Goal: Task Accomplishment & Management: Use online tool/utility

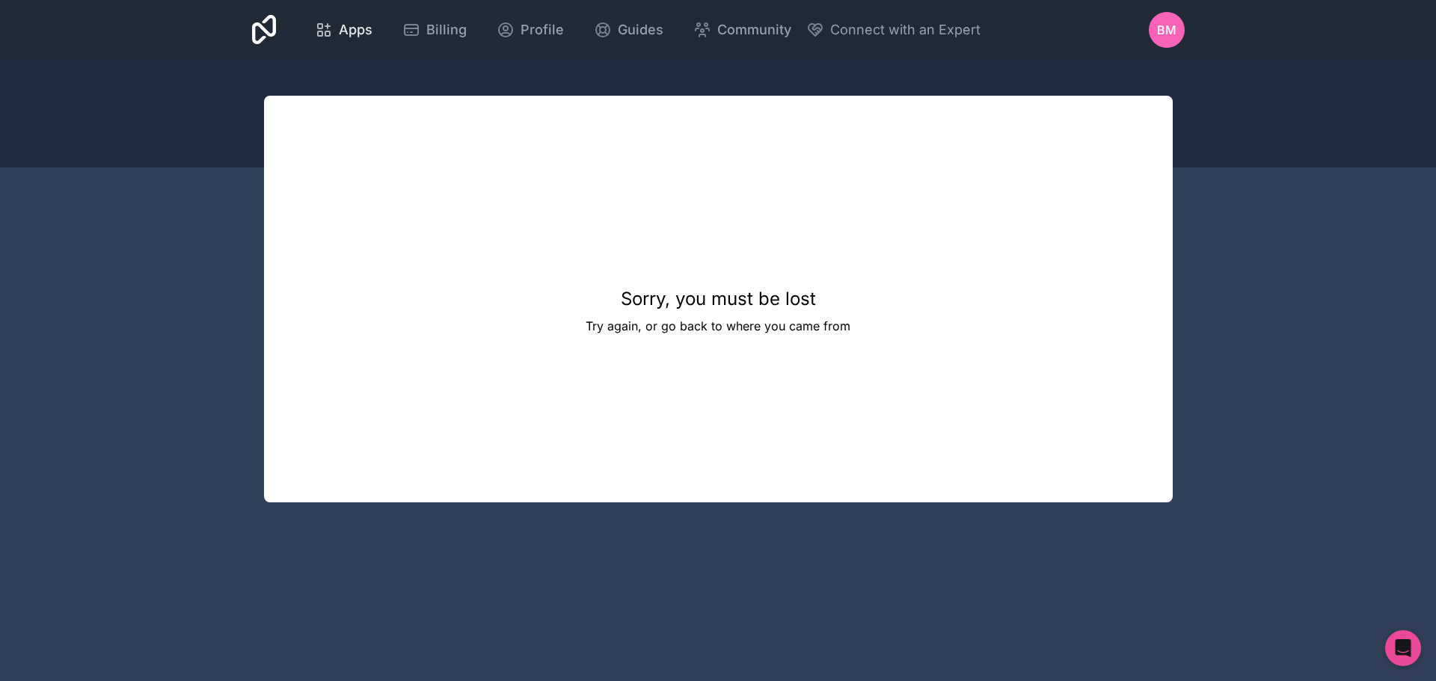
click at [334, 35] on div "Apps" at bounding box center [344, 29] width 58 height 21
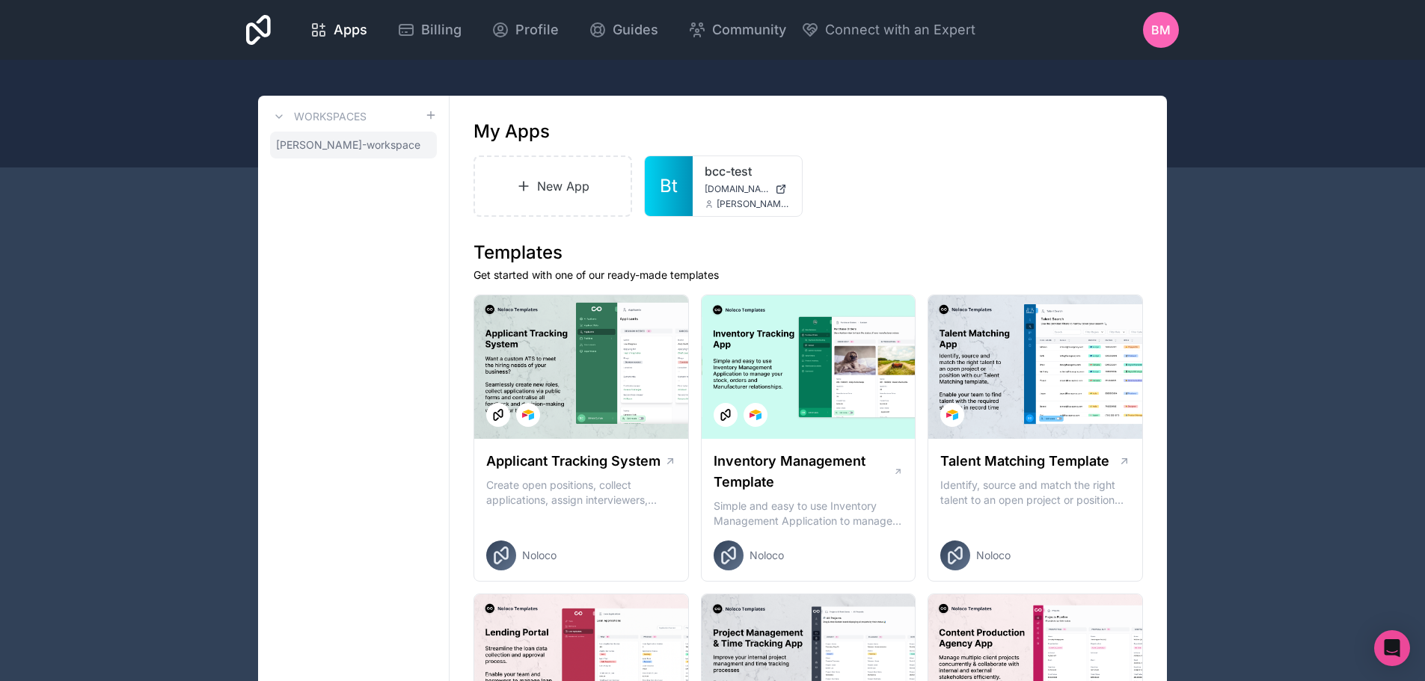
click at [356, 144] on span "[PERSON_NAME]-workspace" at bounding box center [348, 145] width 144 height 15
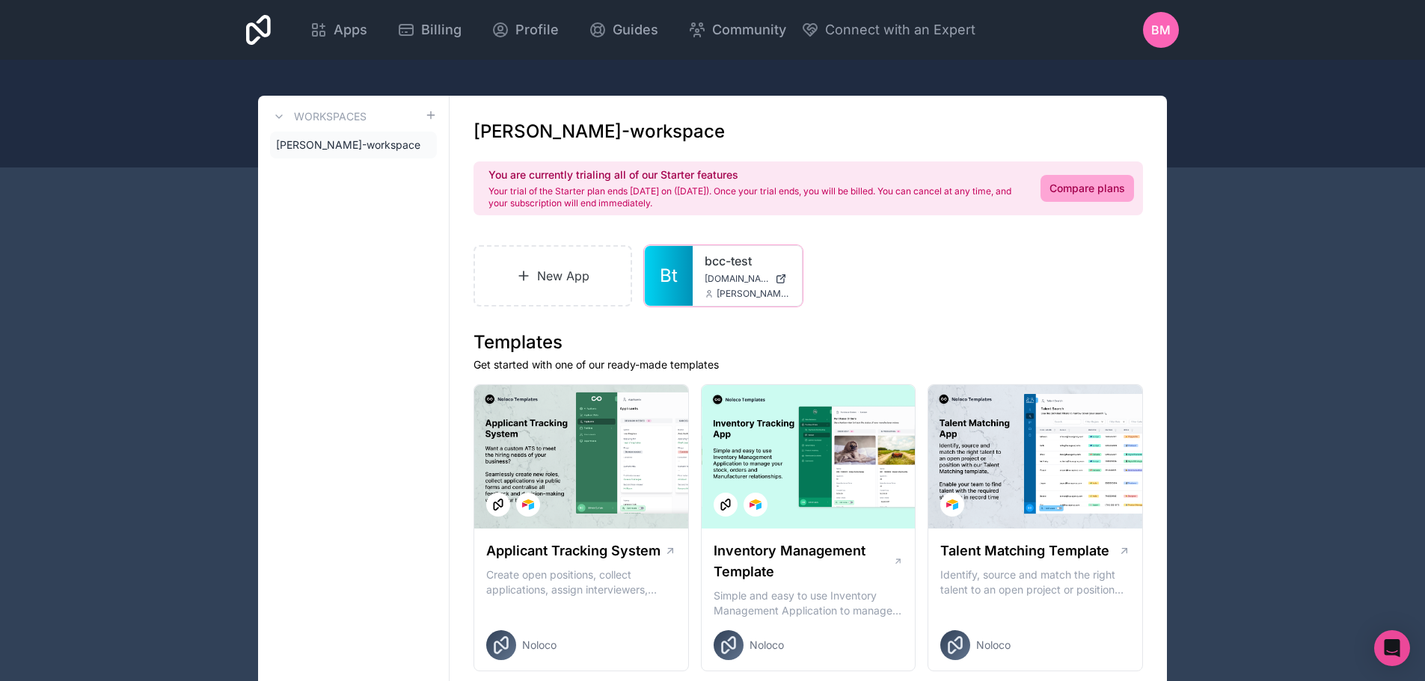
click at [0, 0] on icon at bounding box center [0, 0] width 0 height 0
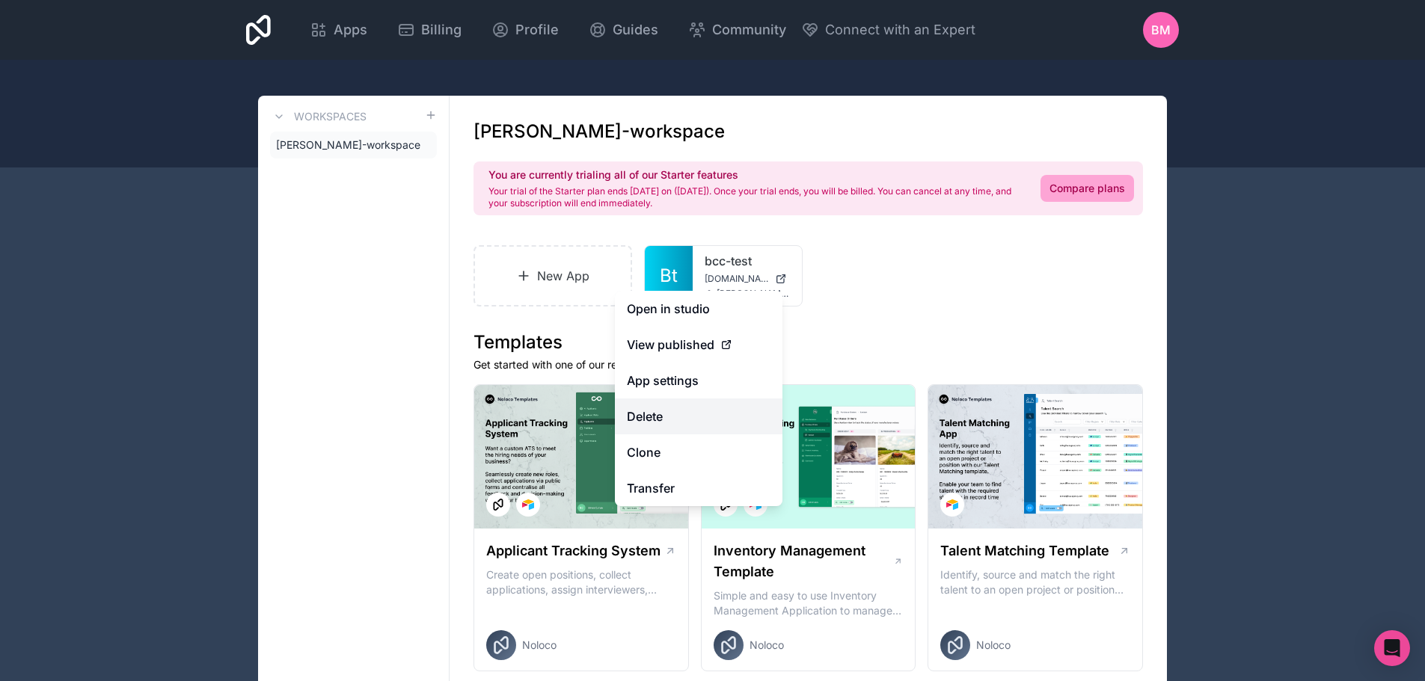
click at [654, 422] on button "Delete" at bounding box center [699, 417] width 168 height 36
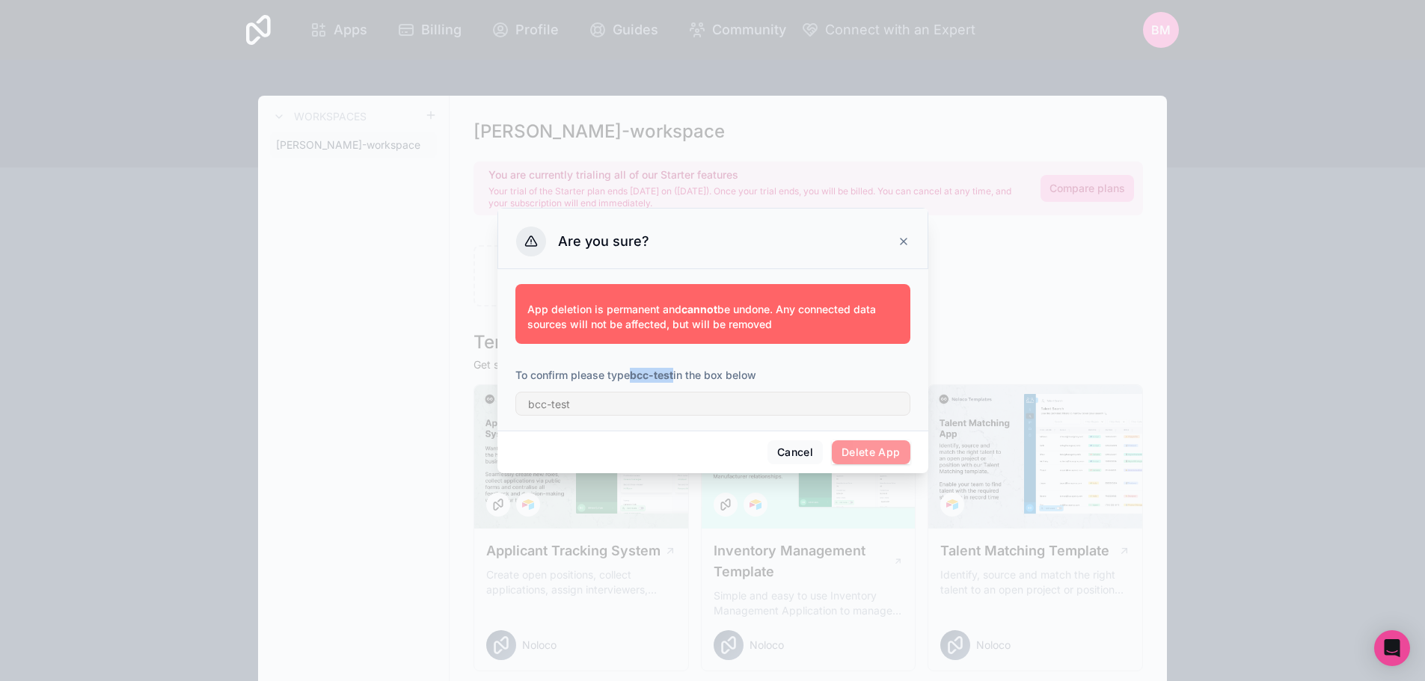
drag, startPoint x: 632, startPoint y: 376, endPoint x: 675, endPoint y: 374, distance: 43.4
click at [675, 374] on p "To confirm please type bcc-test in the box below" at bounding box center [712, 375] width 395 height 15
copy strong "bcc-test"
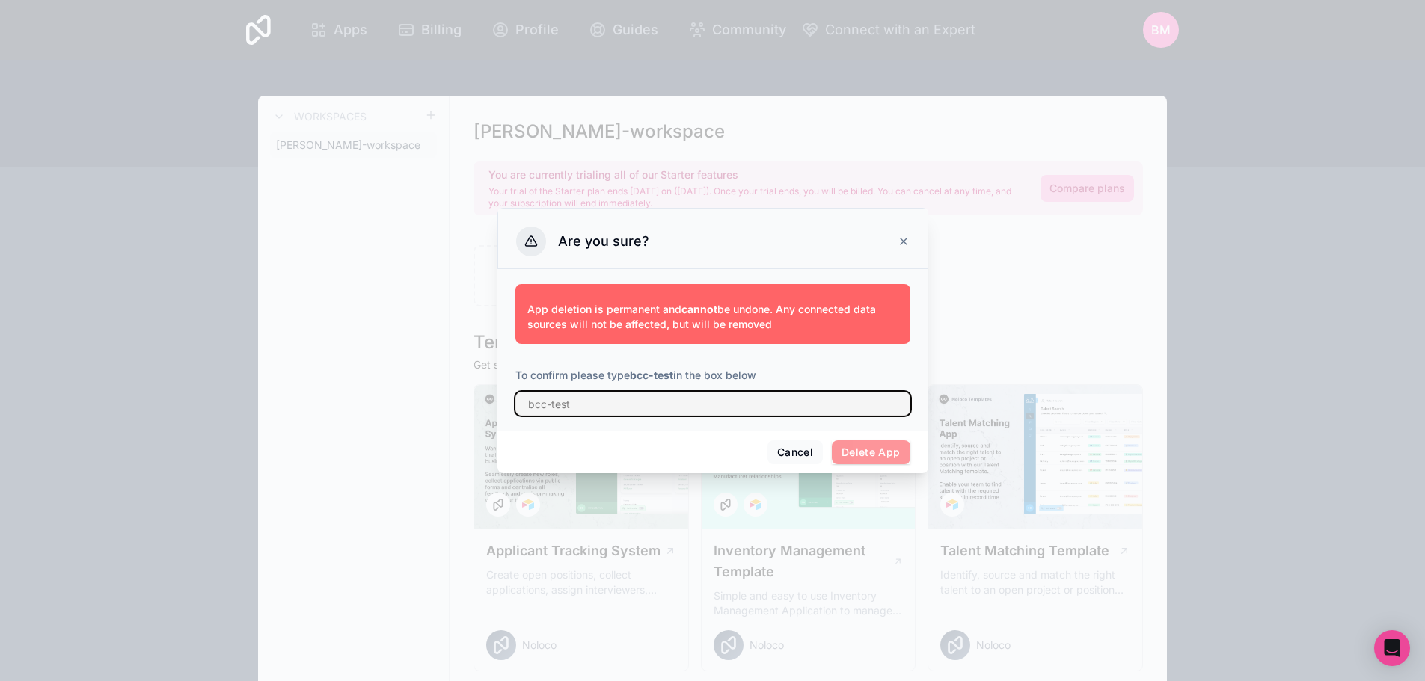
click at [643, 406] on input "text" at bounding box center [712, 404] width 395 height 24
paste input "bcc-test"
type input "bcc-test"
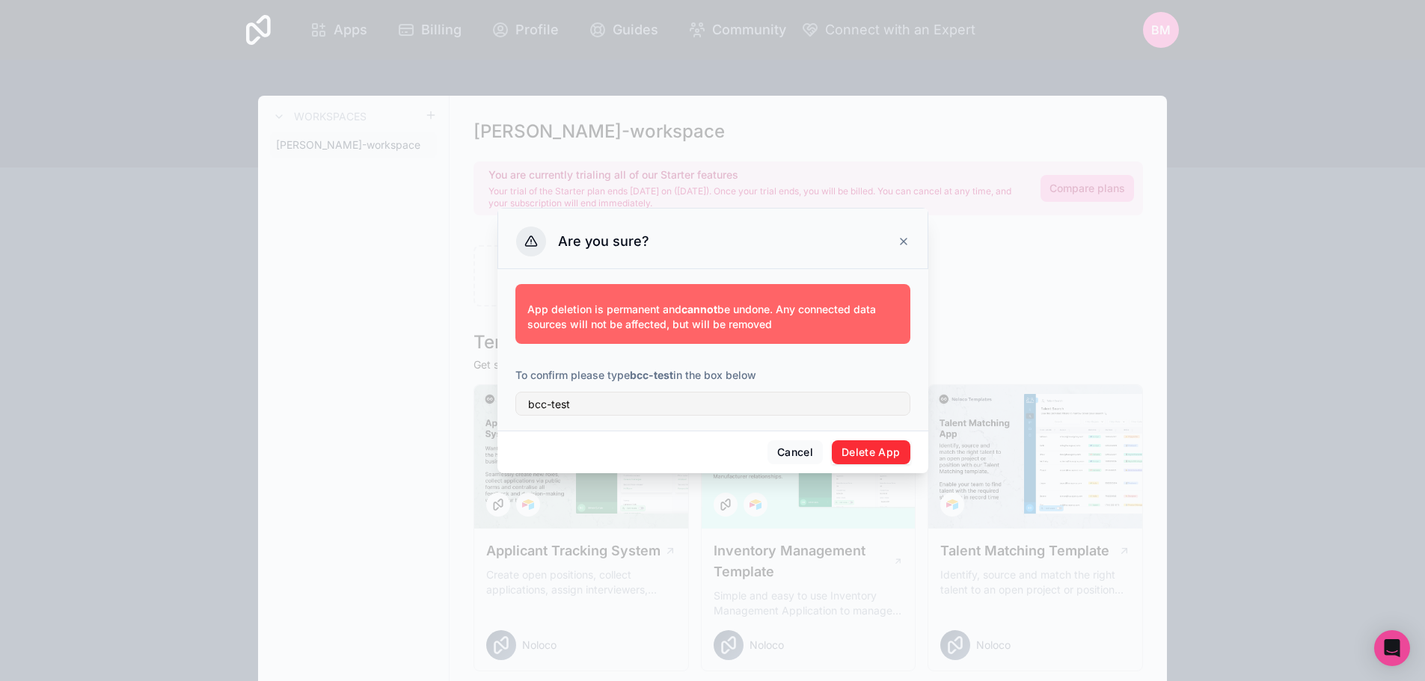
click at [859, 453] on button "Delete App" at bounding box center [871, 453] width 79 height 24
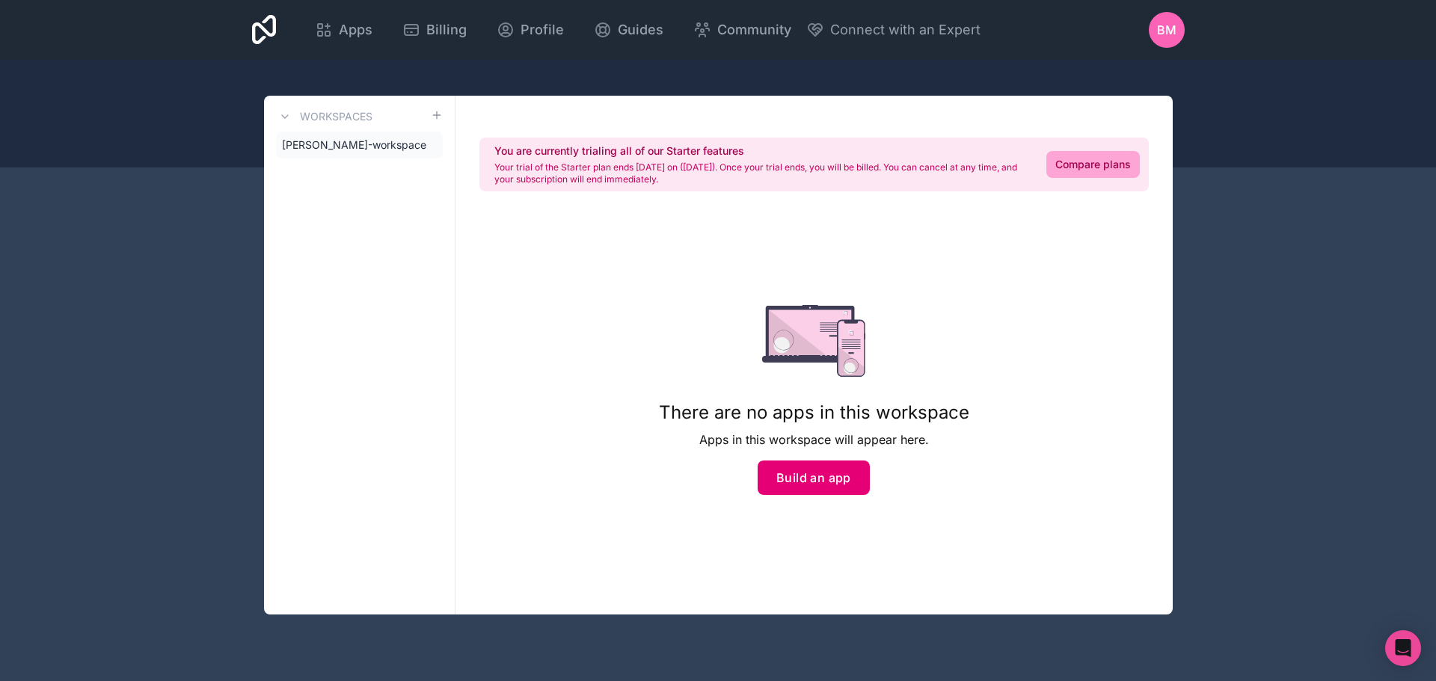
click at [825, 479] on button "Build an app" at bounding box center [814, 478] width 112 height 34
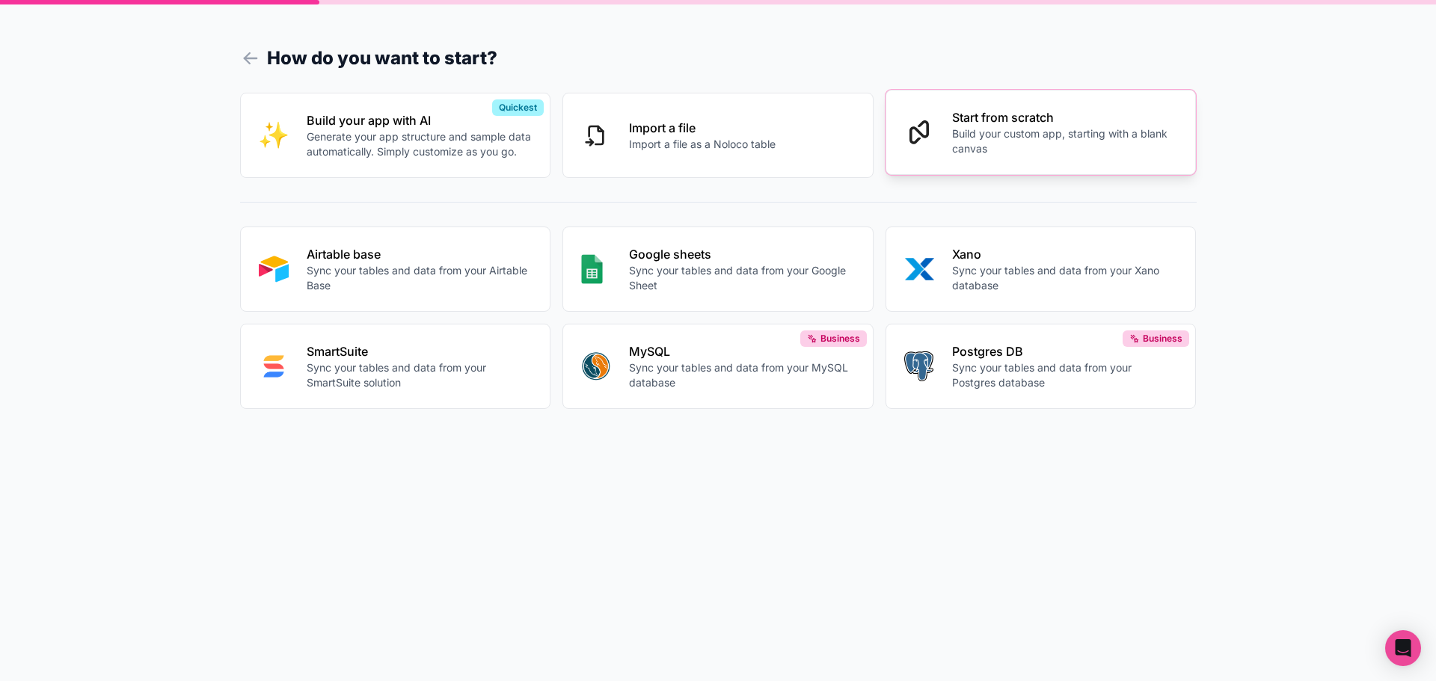
click at [970, 153] on p "Build your custom app, starting with a blank canvas" at bounding box center [1065, 141] width 226 height 30
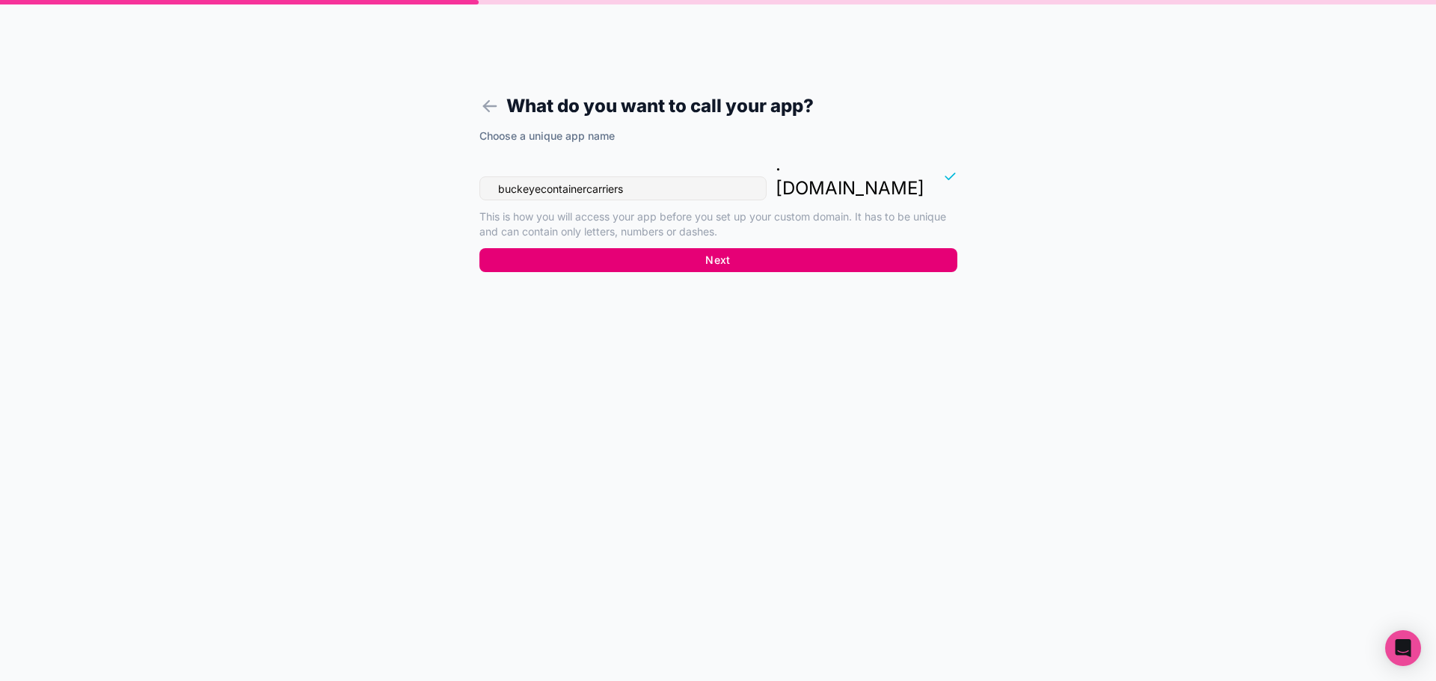
click at [708, 248] on button "Next" at bounding box center [718, 260] width 478 height 24
